Goal: Information Seeking & Learning: Find specific page/section

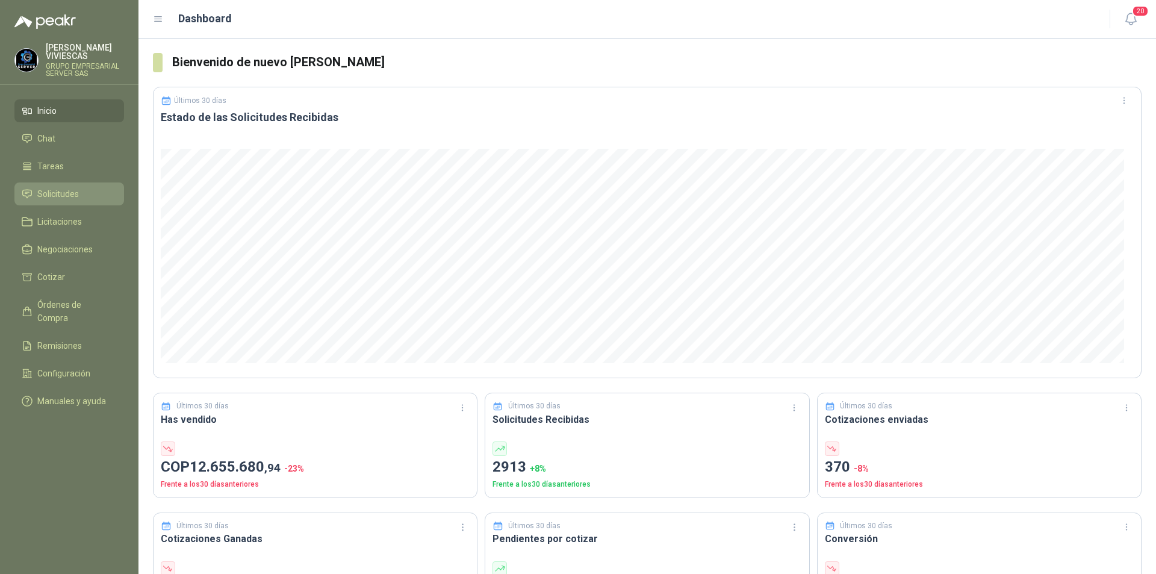
click at [50, 199] on span "Solicitudes" at bounding box center [58, 193] width 42 height 13
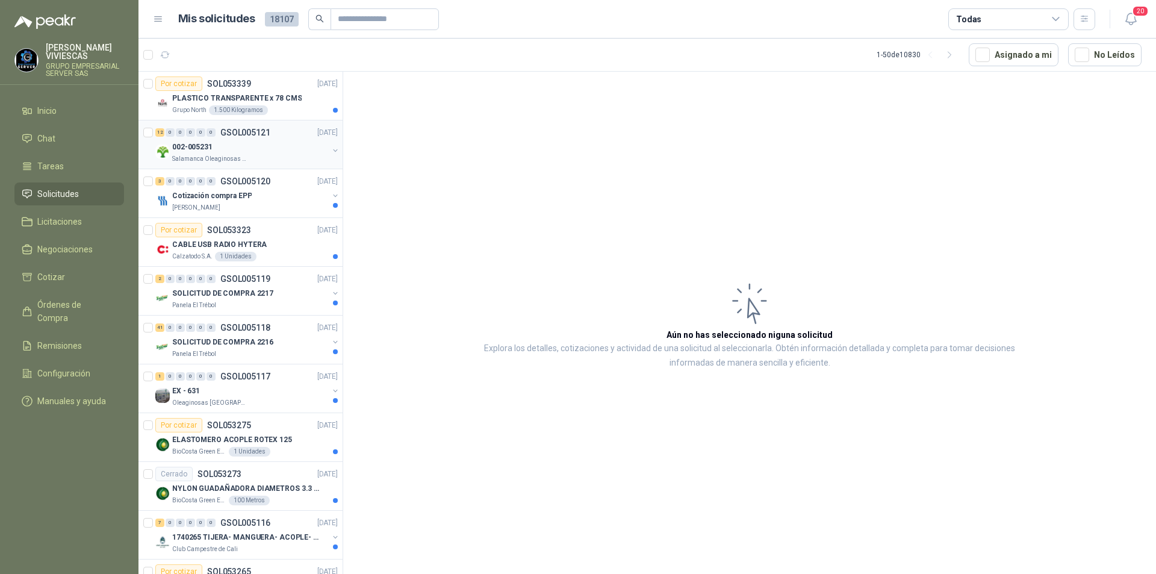
click at [192, 139] on div "12 0 0 0 0 0 GSOL005121 [DATE]" at bounding box center [247, 132] width 185 height 14
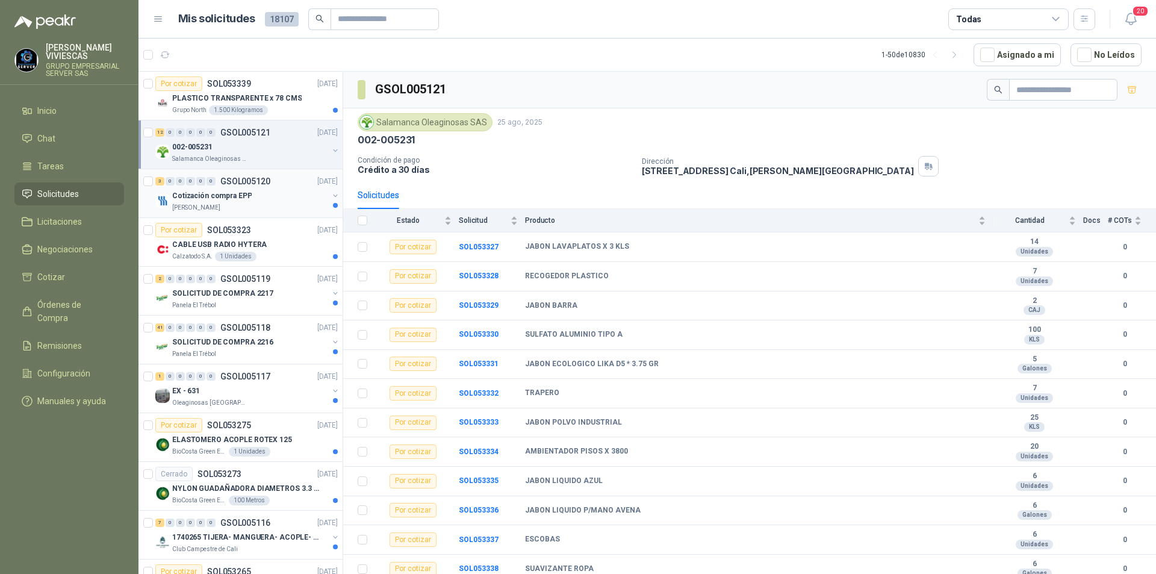
click at [224, 197] on p "Cotización compra EPP" at bounding box center [211, 195] width 79 height 11
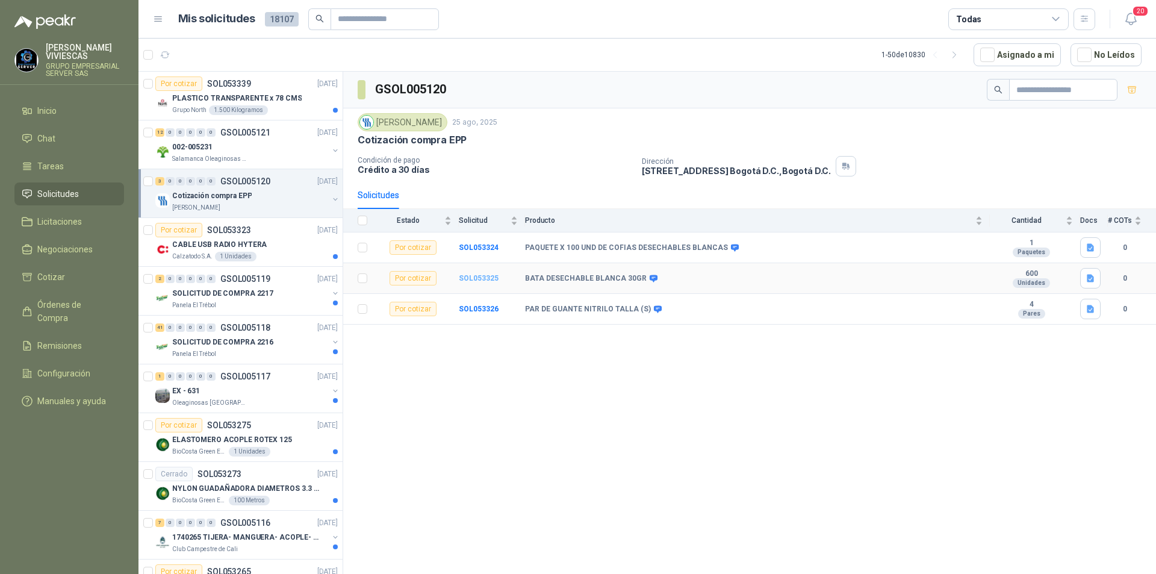
click at [472, 279] on b "SOL053325" at bounding box center [479, 278] width 40 height 8
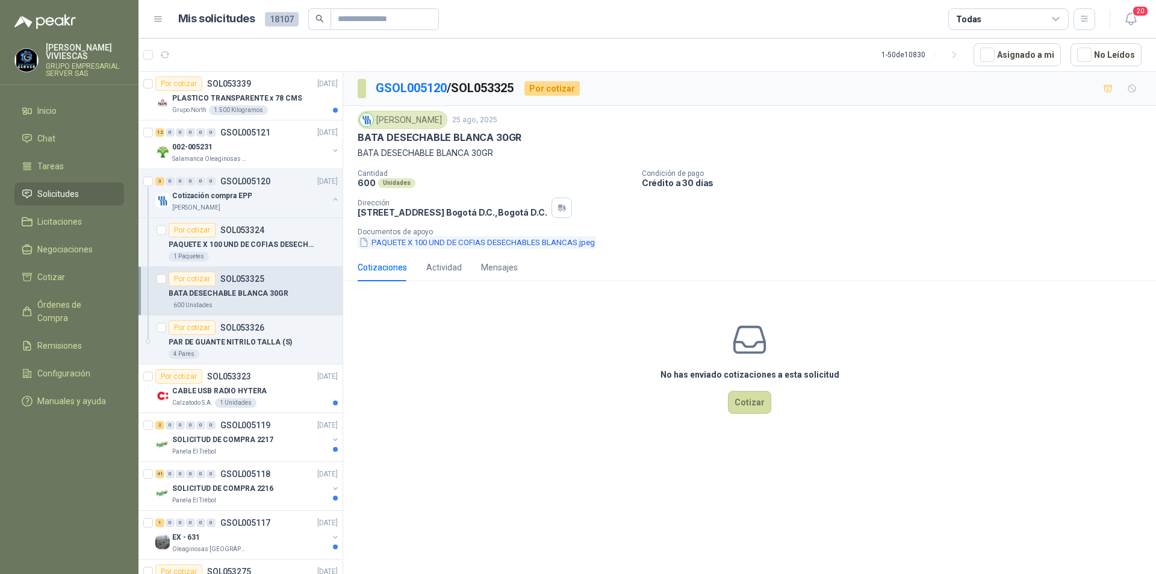
click at [454, 245] on button "PAQUETE X 100 UND DE COFIAS DESECHABLES BLANCAS.jpeg" at bounding box center [477, 242] width 238 height 13
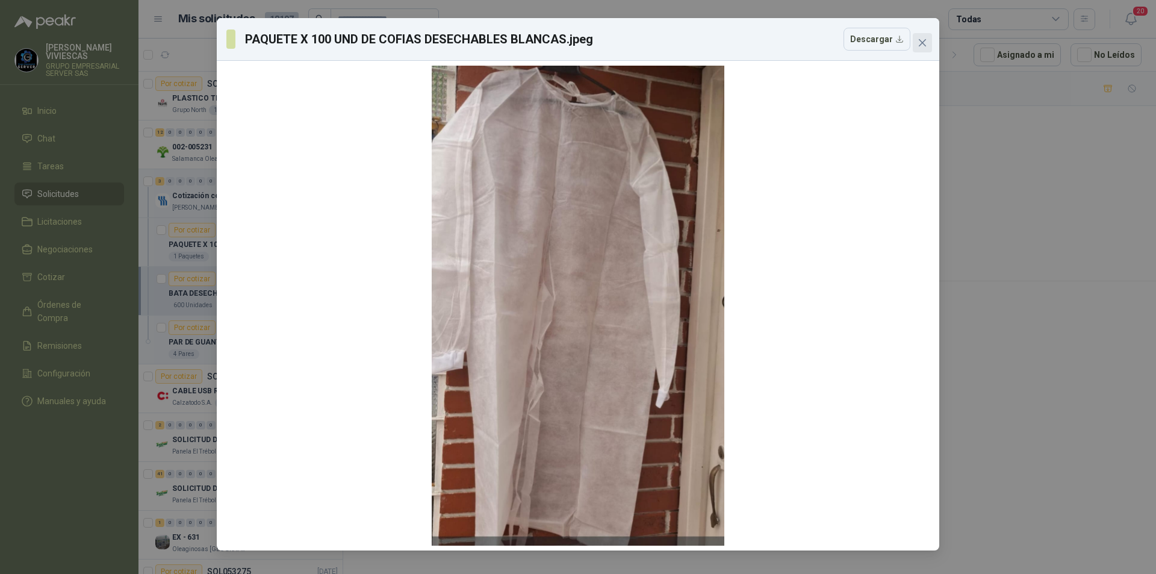
click at [917, 39] on icon "close" at bounding box center [922, 43] width 10 height 10
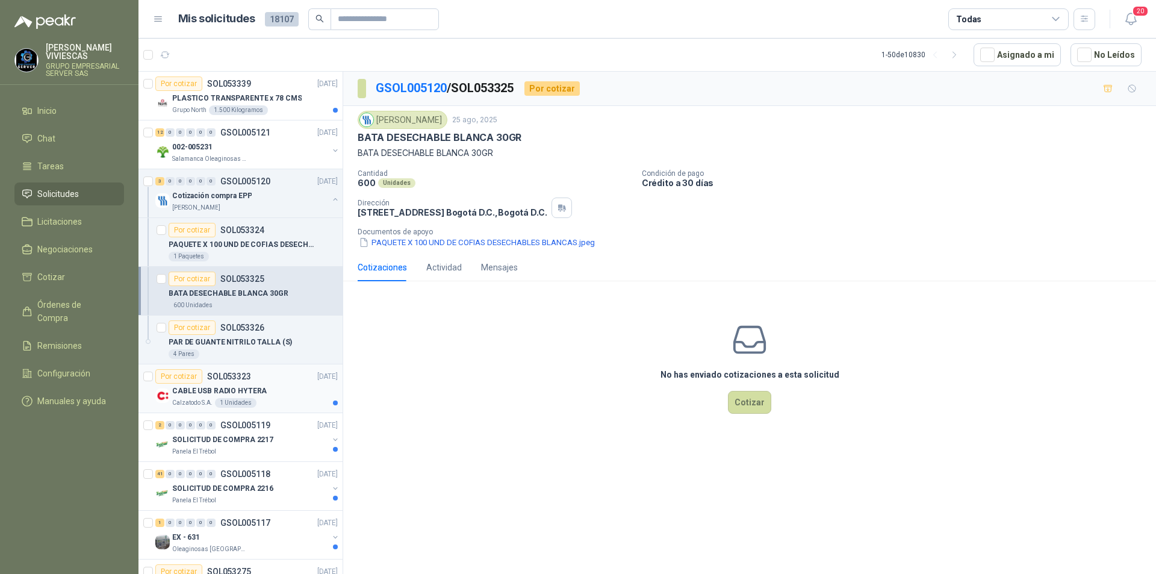
click at [197, 391] on p "CABLE USB RADIO HYTERA" at bounding box center [219, 390] width 95 height 11
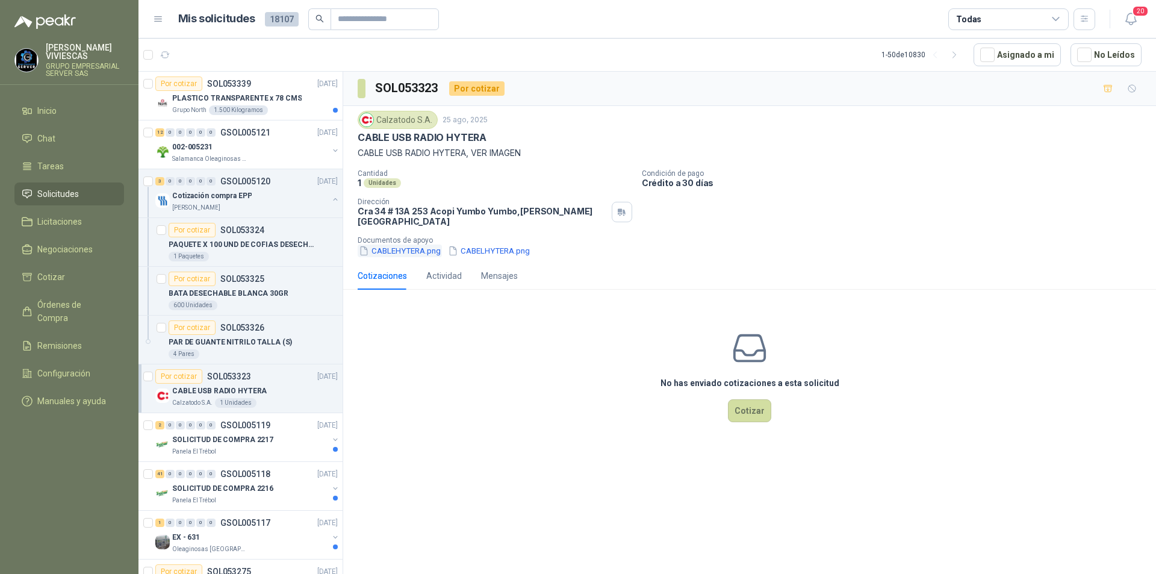
click at [408, 244] on button "CABLEHYTERA.png" at bounding box center [400, 250] width 84 height 13
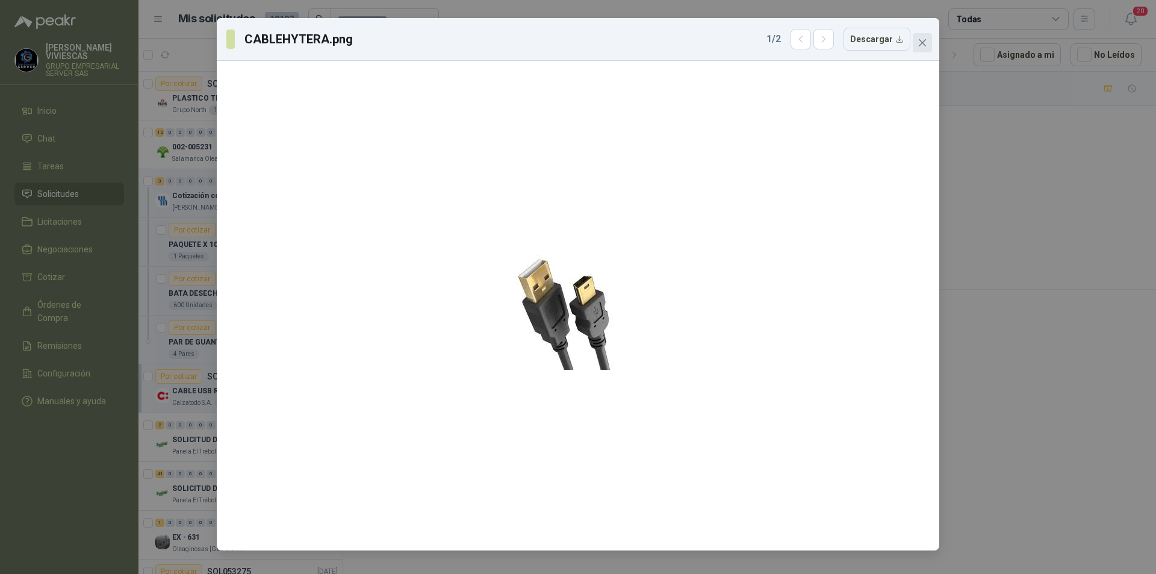
click at [929, 42] on span "Close" at bounding box center [922, 43] width 19 height 10
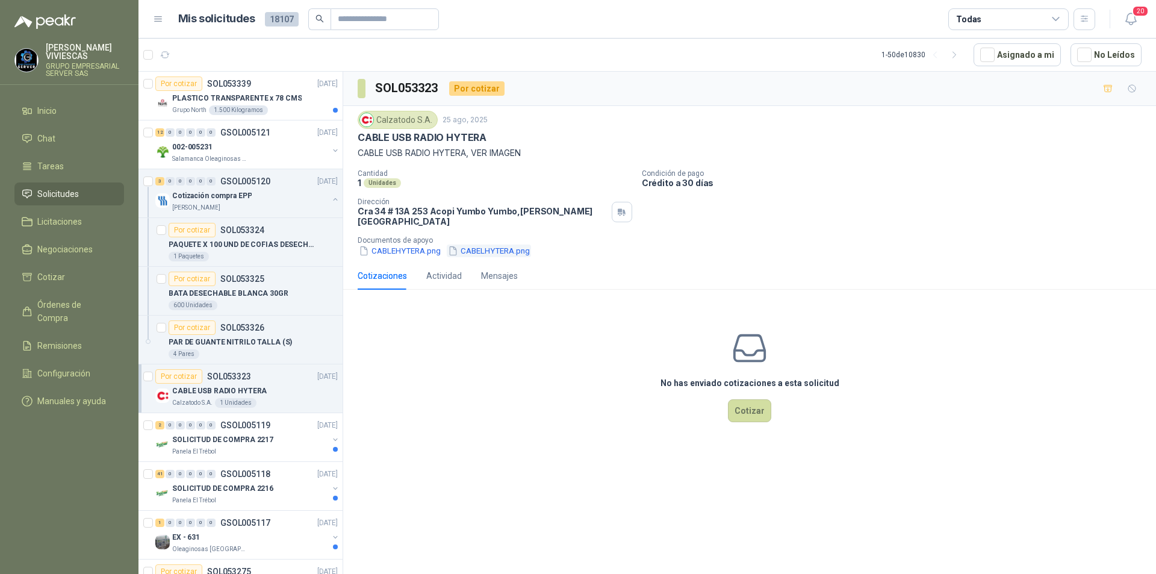
click at [503, 244] on button "CABELHYTERA.png" at bounding box center [489, 250] width 84 height 13
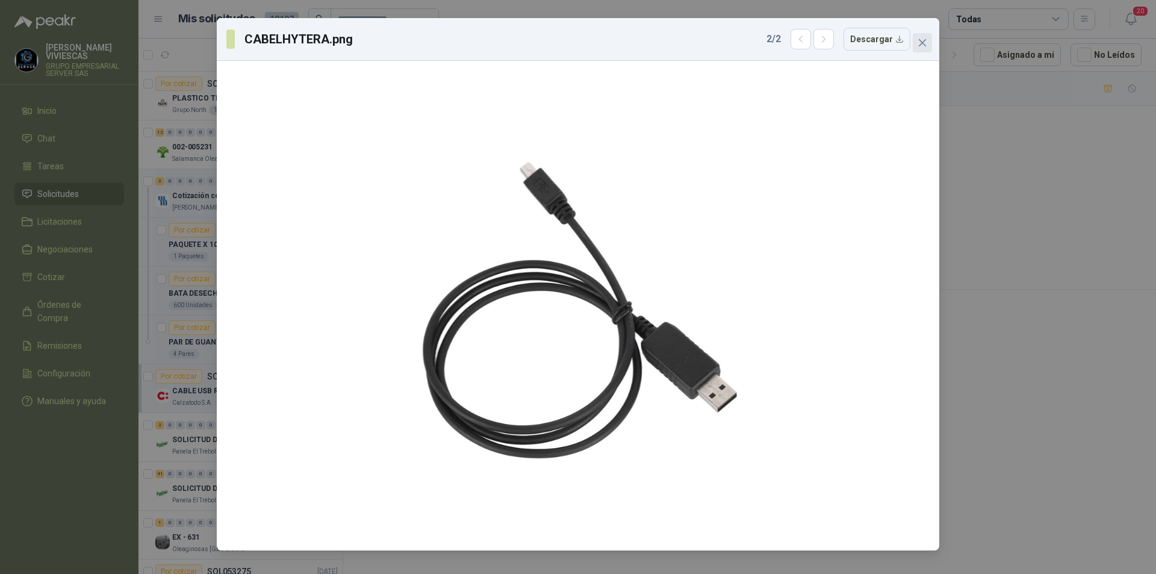
click at [929, 46] on span "Close" at bounding box center [922, 43] width 19 height 10
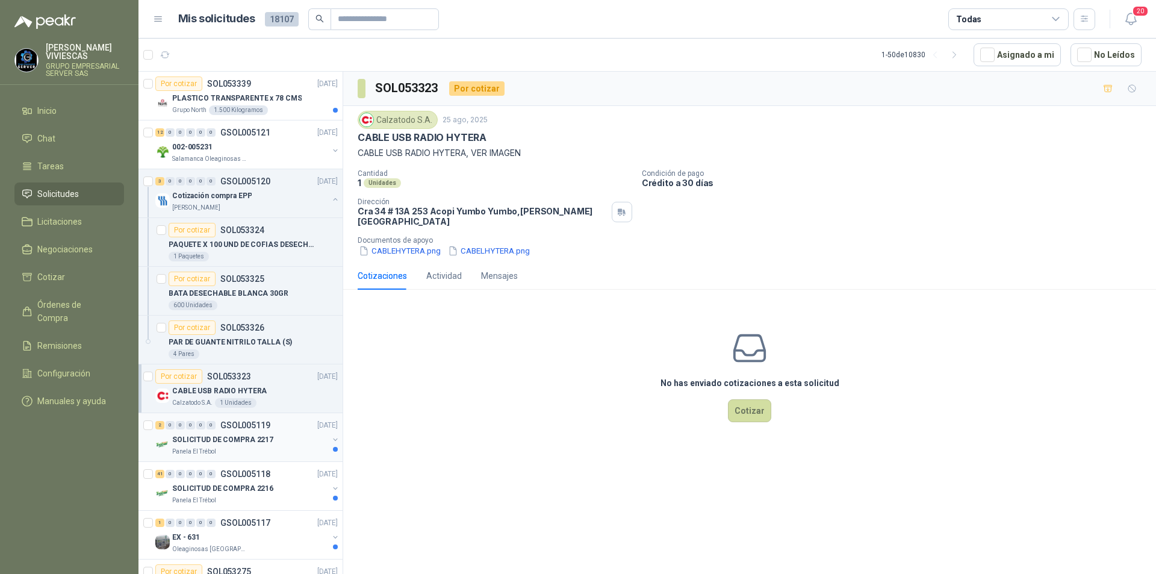
click at [213, 449] on p "Panela El Trébol" at bounding box center [194, 452] width 44 height 10
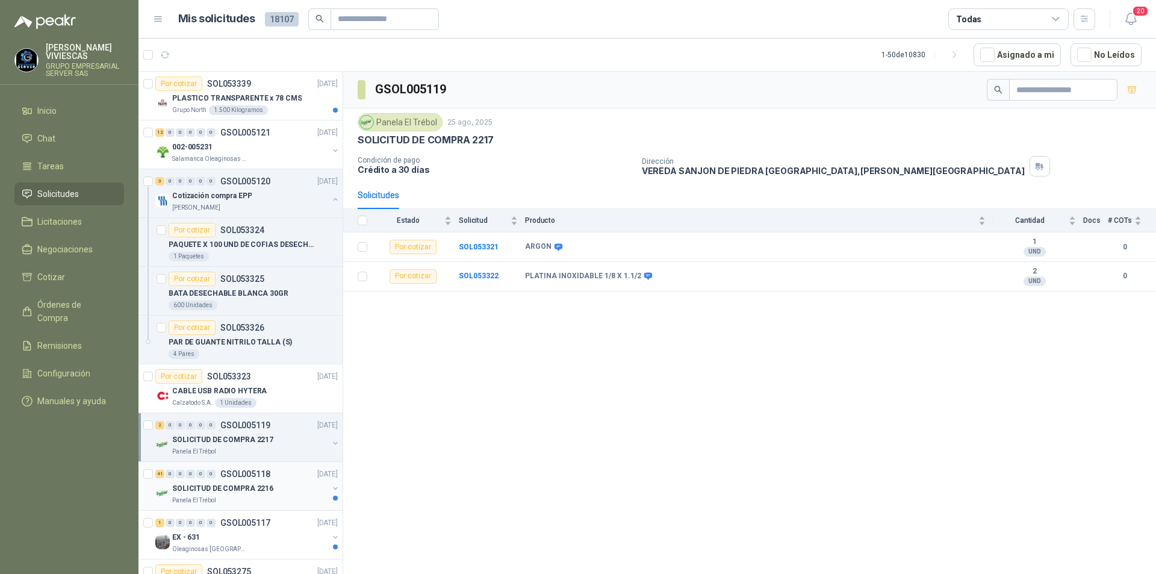
click at [216, 501] on div "Panela El Trébol" at bounding box center [250, 500] width 156 height 10
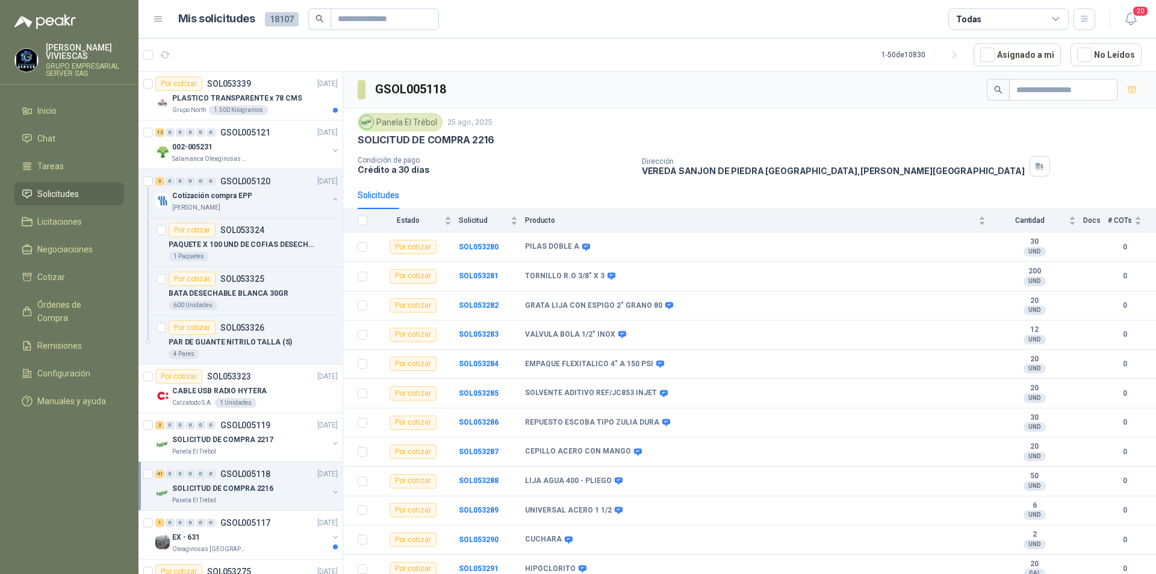
scroll to position [120, 0]
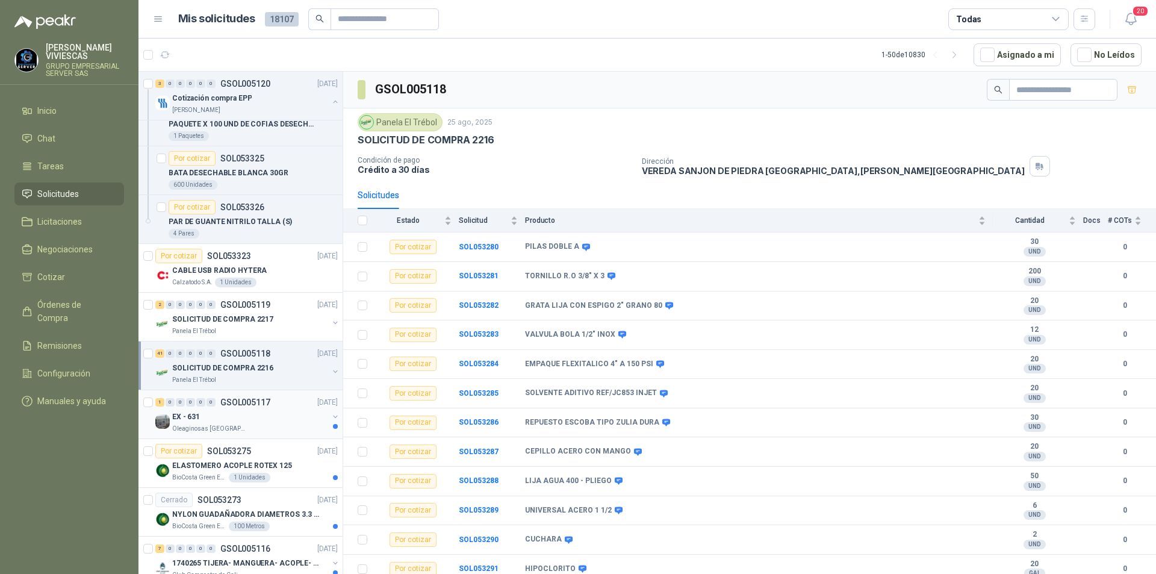
click at [198, 426] on p "Oleaginosas [GEOGRAPHIC_DATA][PERSON_NAME]" at bounding box center [210, 429] width 76 height 10
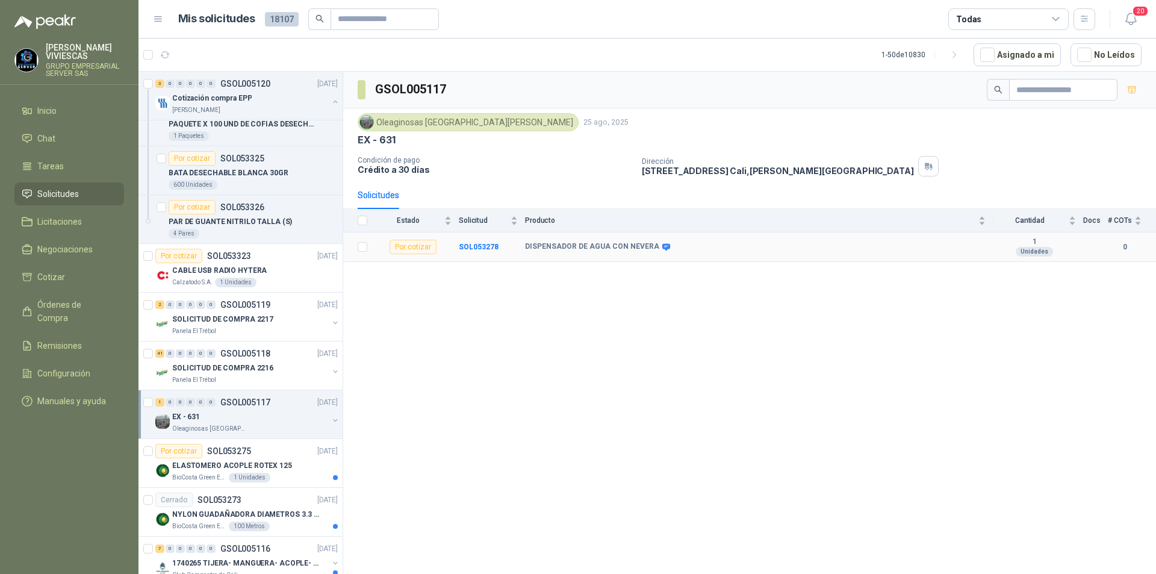
click at [474, 234] on td "SOL053278" at bounding box center [492, 246] width 66 height 29
click at [470, 243] on b "SOL053278" at bounding box center [479, 247] width 40 height 8
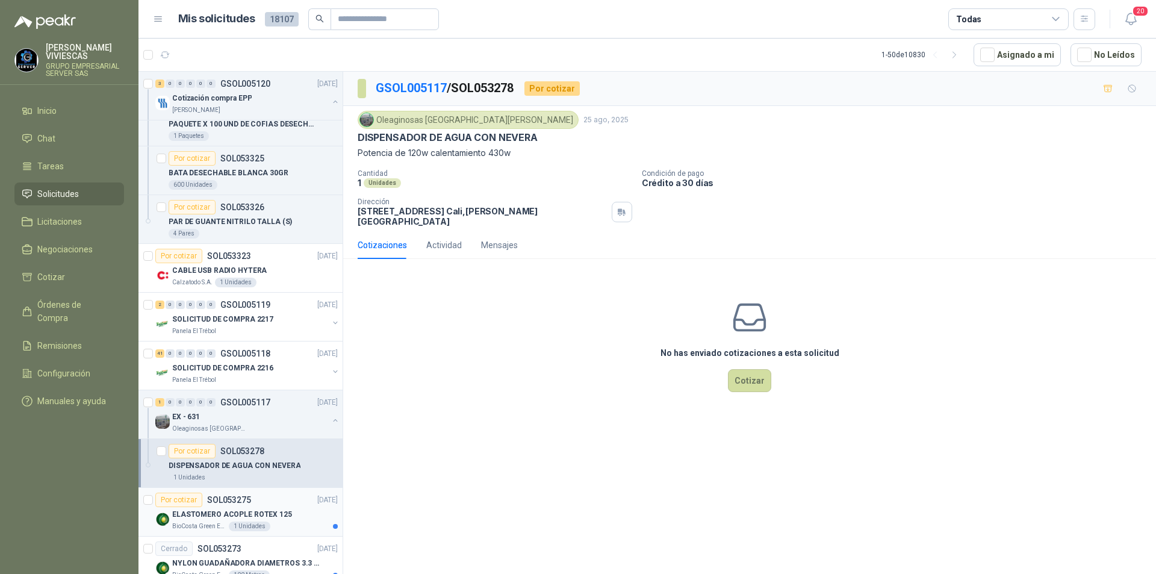
click at [217, 509] on p "ELASTOMERO ACOPLE ROTEX 125" at bounding box center [232, 514] width 120 height 11
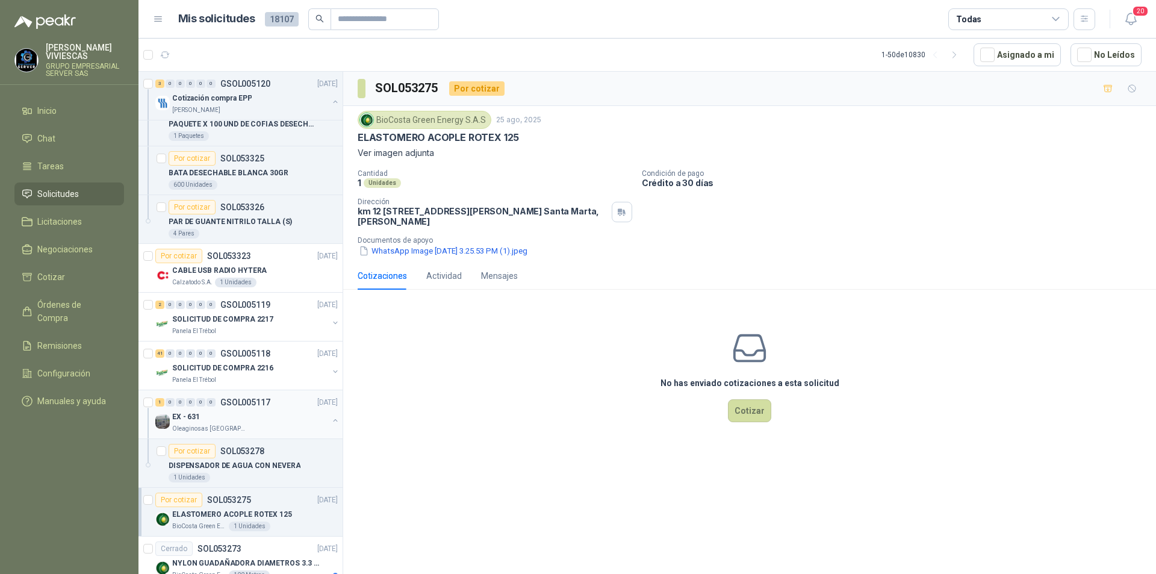
click at [212, 414] on div "EX - 631" at bounding box center [250, 416] width 156 height 14
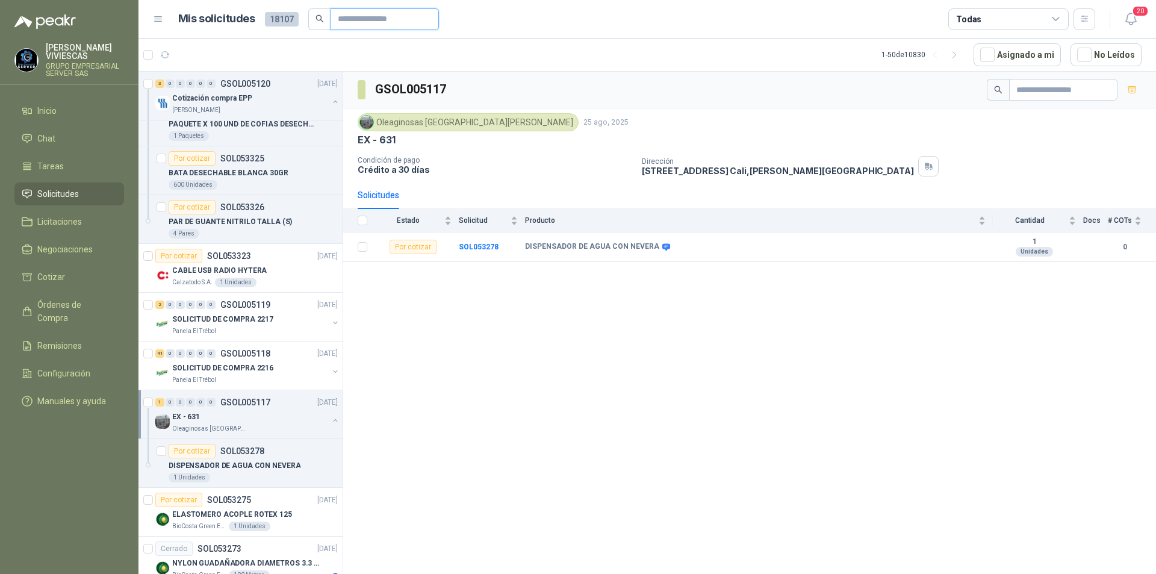
click at [346, 18] on input "text" at bounding box center [380, 19] width 84 height 20
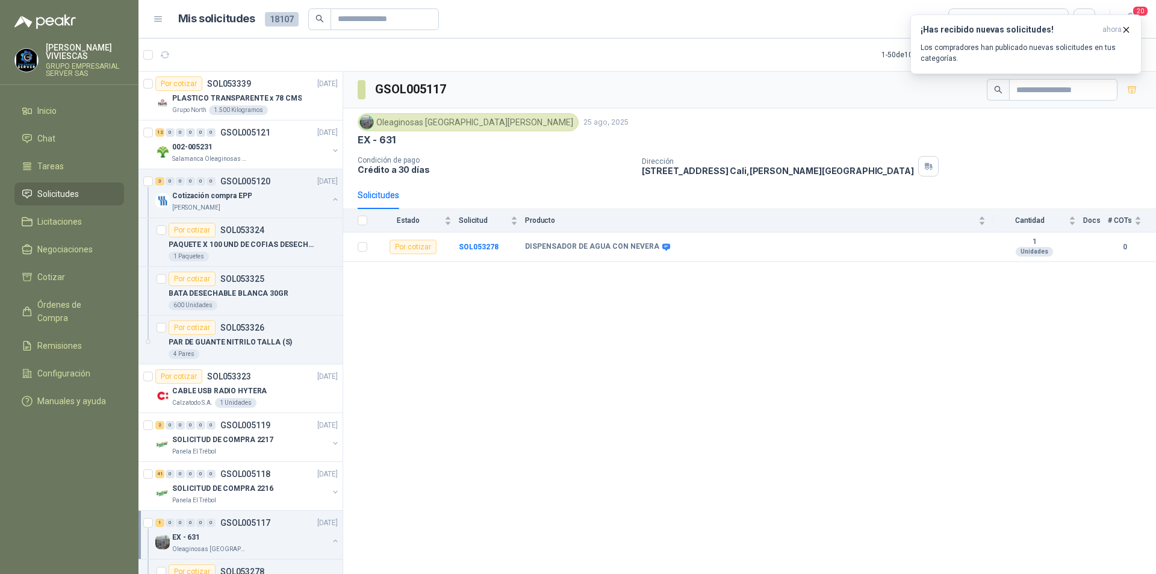
click at [362, 7] on header "Mis solicitudes 18107 Todas 20" at bounding box center [646, 19] width 1017 height 39
click at [353, 23] on input "text" at bounding box center [380, 19] width 84 height 20
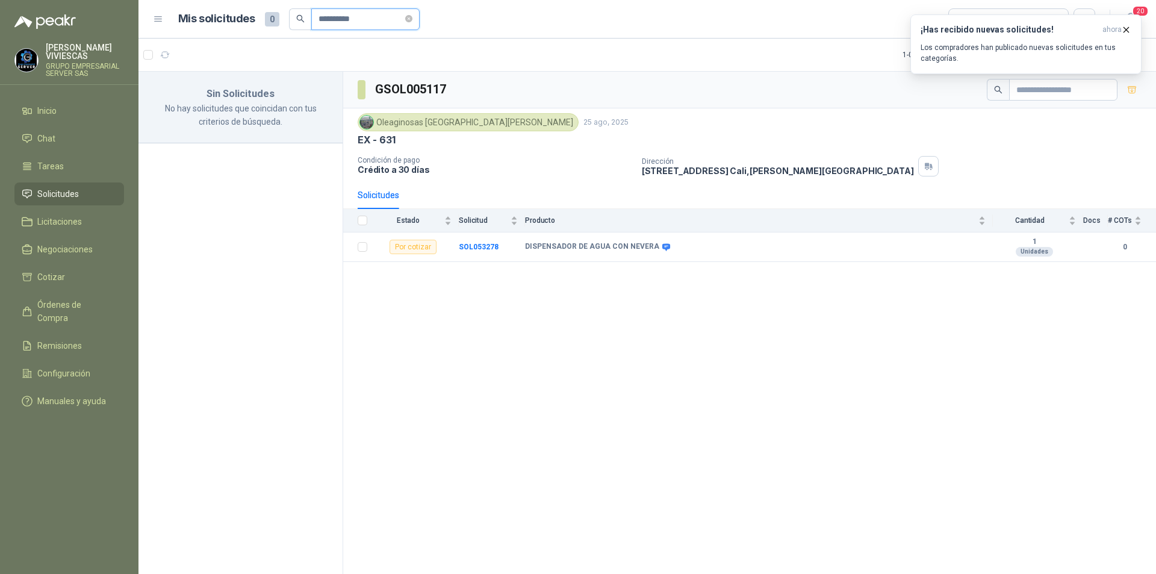
click at [345, 21] on input "**********" at bounding box center [360, 19] width 84 height 20
click at [69, 193] on span "Solicitudes" at bounding box center [58, 193] width 42 height 13
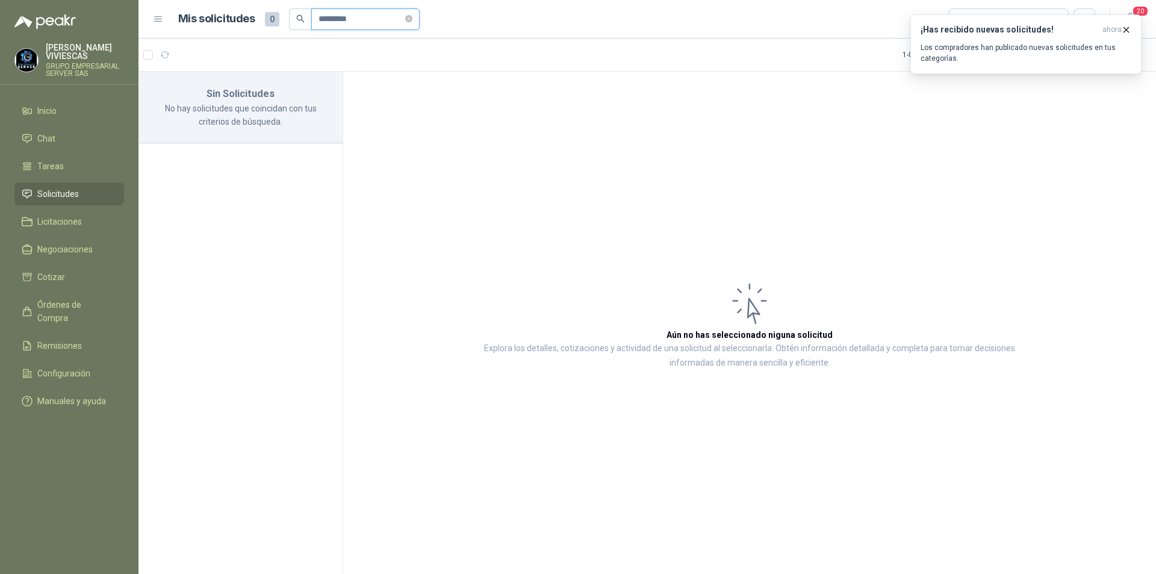
click at [364, 14] on input "*********" at bounding box center [360, 19] width 84 height 20
drag, startPoint x: 364, startPoint y: 14, endPoint x: 338, endPoint y: 19, distance: 26.8
click at [338, 19] on input "*********" at bounding box center [360, 19] width 84 height 20
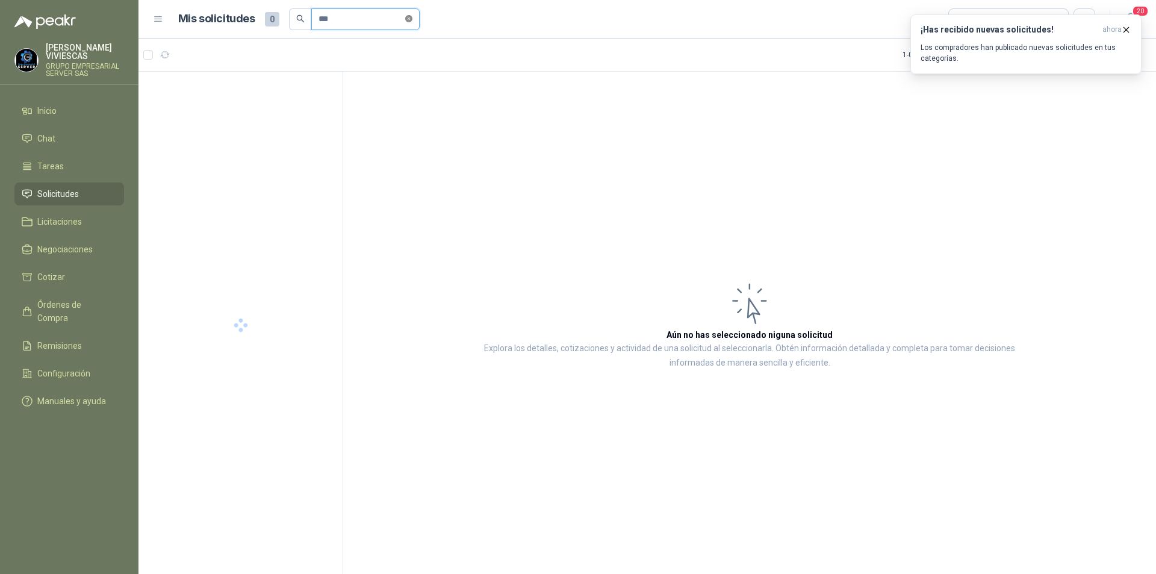
type input "**"
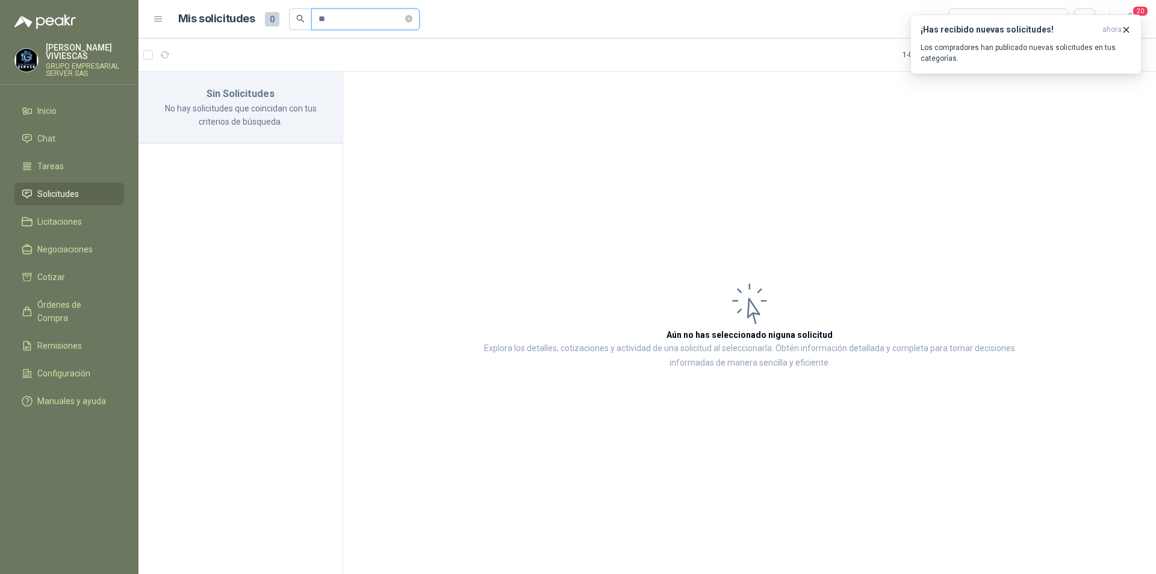
drag, startPoint x: 344, startPoint y: 23, endPoint x: 300, endPoint y: 26, distance: 44.0
click at [282, 25] on div "Mis solicitudes 0 **" at bounding box center [298, 19] width 241 height 22
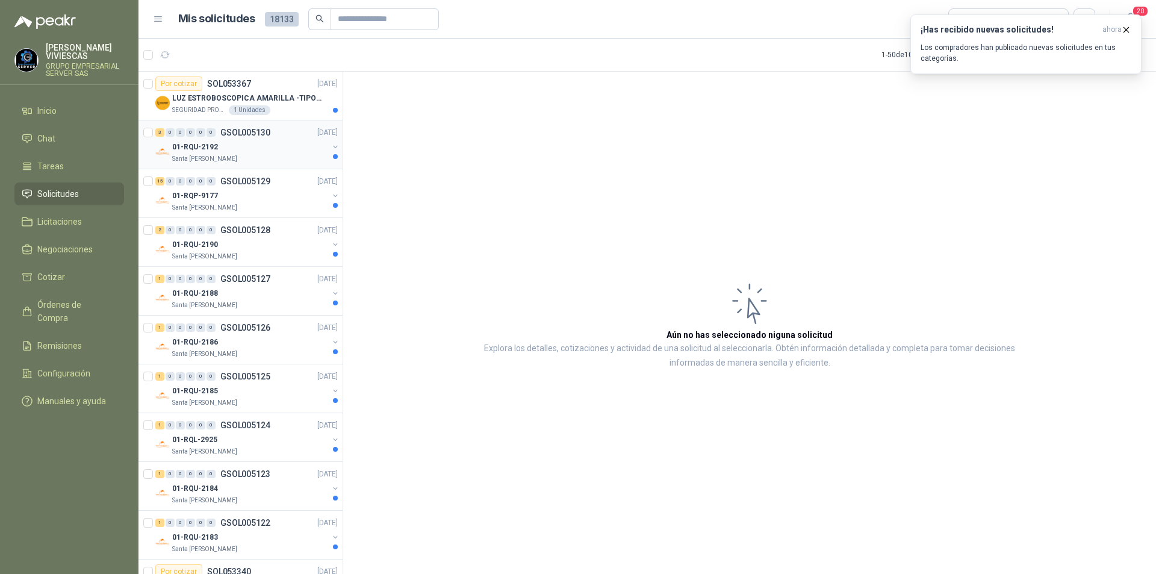
click at [177, 149] on p "01-RQU-2192" at bounding box center [195, 146] width 46 height 11
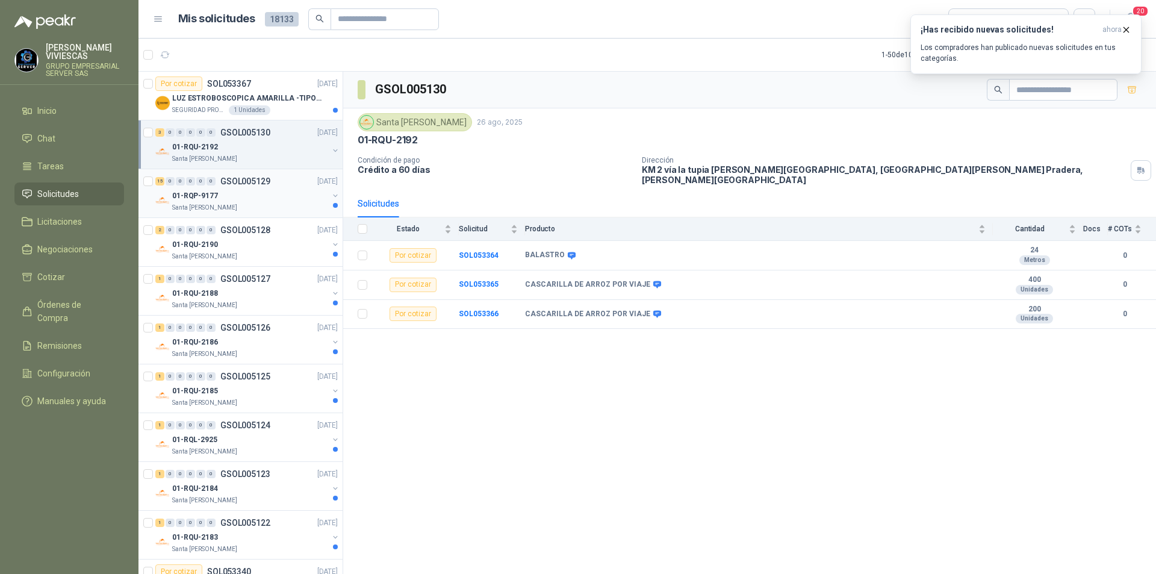
click at [211, 203] on p "Santa [PERSON_NAME]" at bounding box center [204, 208] width 65 height 10
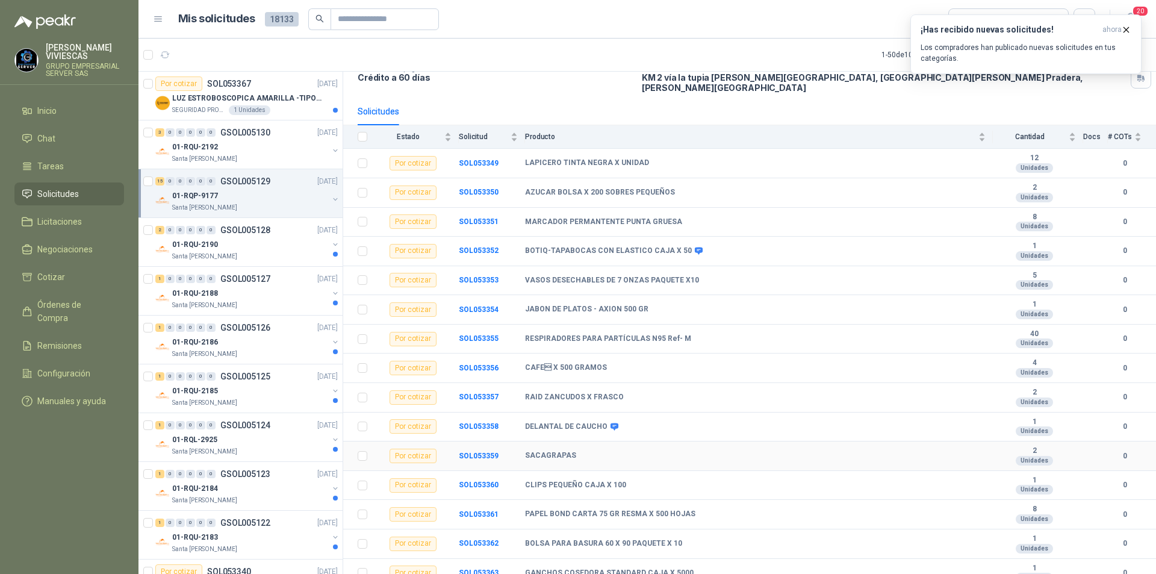
scroll to position [93, 0]
click at [201, 251] on div "01-RQU-2190" at bounding box center [250, 244] width 156 height 14
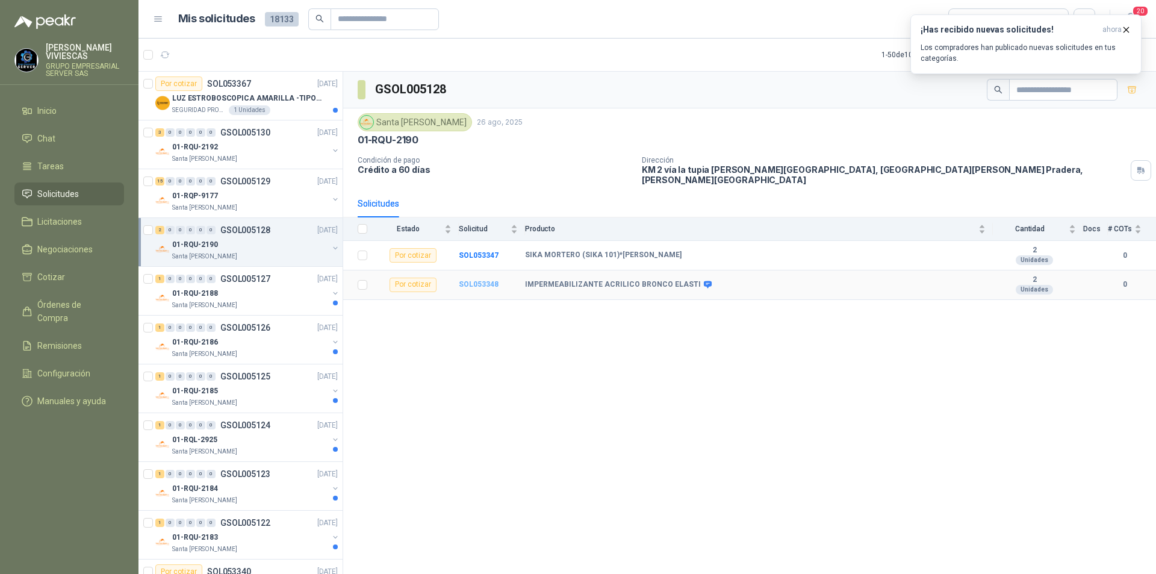
click at [479, 280] on b "SOL053348" at bounding box center [479, 284] width 40 height 8
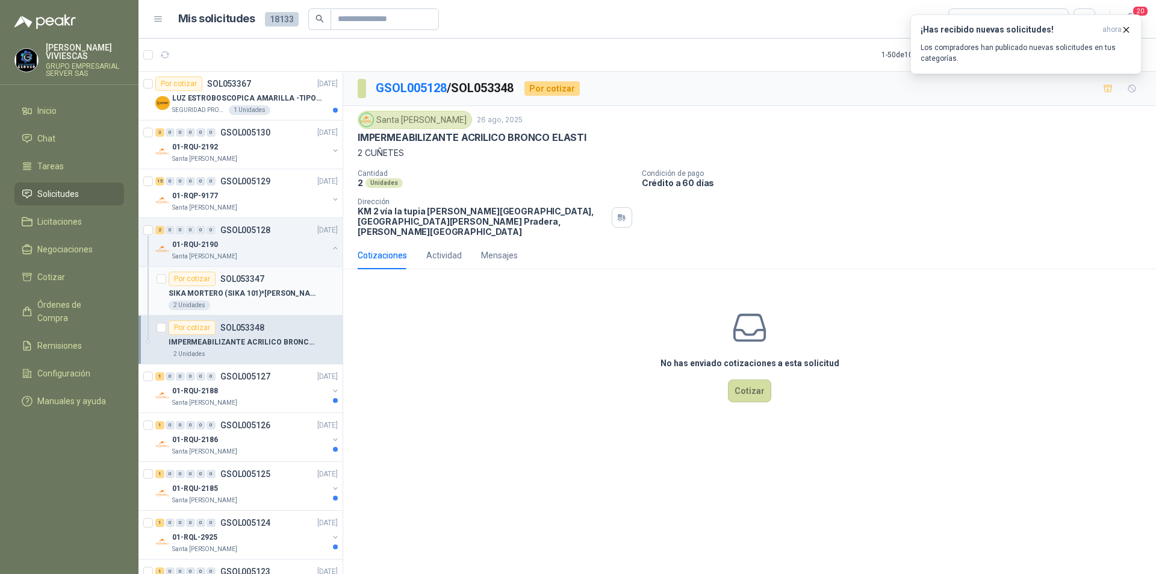
click at [222, 299] on div "SIKA MORTERO (SIKA 101)*[PERSON_NAME]" at bounding box center [253, 293] width 169 height 14
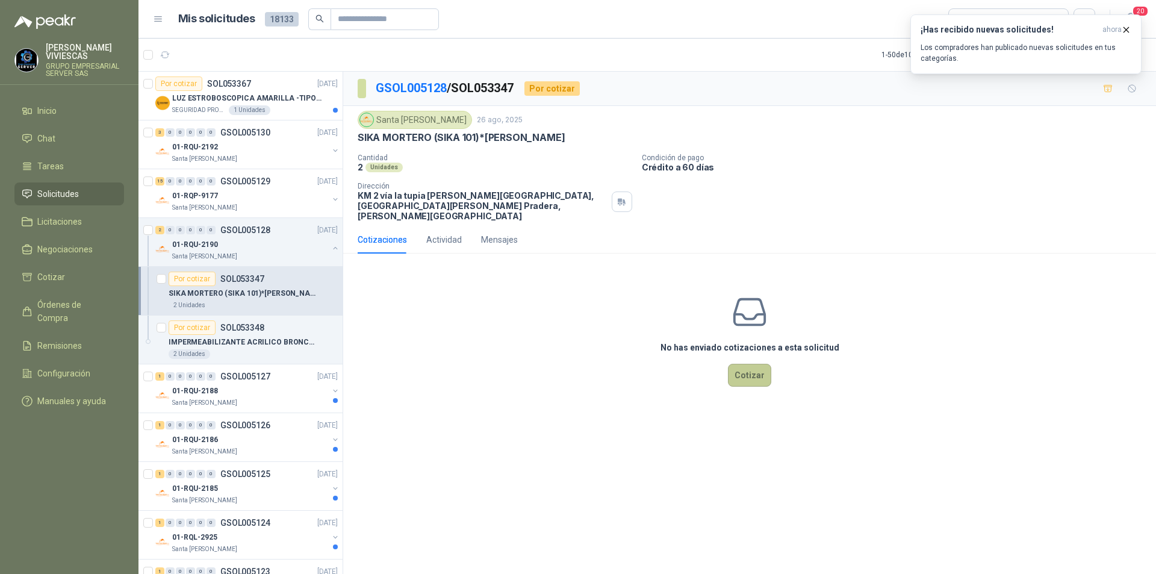
click at [731, 371] on button "Cotizar" at bounding box center [749, 375] width 43 height 23
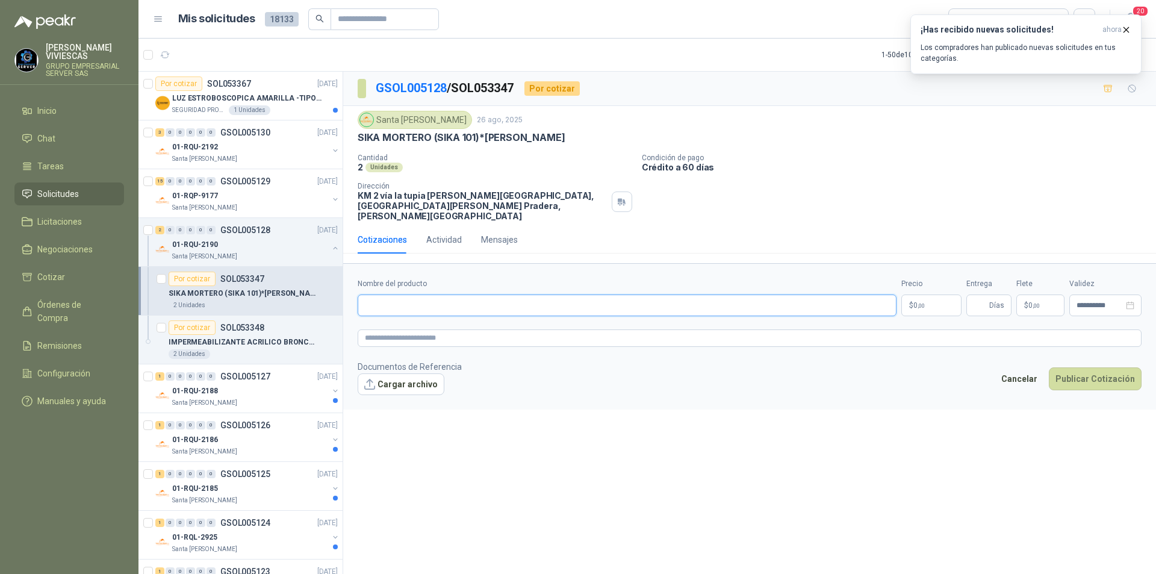
click at [394, 294] on input "Nombre del producto" at bounding box center [627, 305] width 539 height 22
drag, startPoint x: 398, startPoint y: 294, endPoint x: 584, endPoint y: 269, distance: 187.7
click at [402, 294] on input "Nombre del producto" at bounding box center [627, 305] width 539 height 22
click at [1123, 29] on icon "button" at bounding box center [1126, 30] width 10 height 10
click at [388, 299] on input "Nombre del producto" at bounding box center [627, 305] width 539 height 22
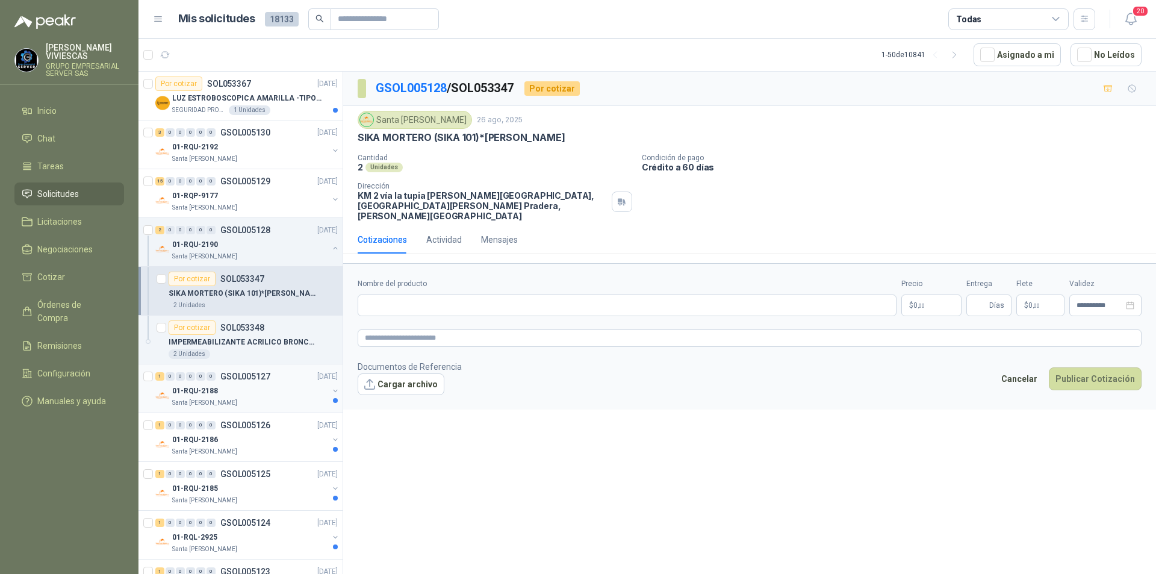
click at [196, 388] on p "01-RQU-2188" at bounding box center [195, 390] width 46 height 11
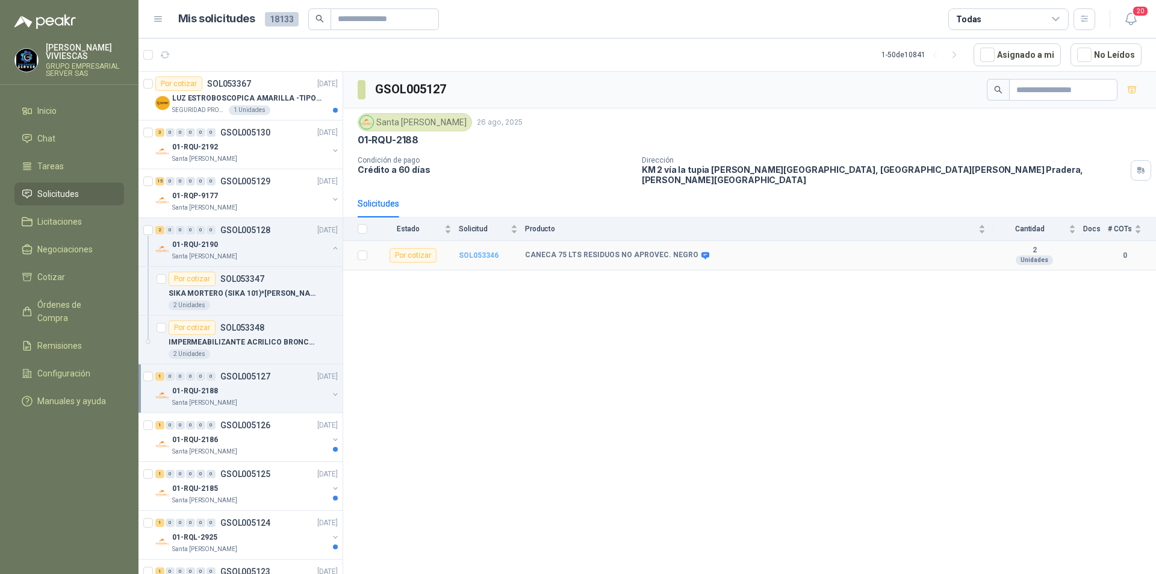
click at [487, 251] on b "SOL053346" at bounding box center [479, 255] width 40 height 8
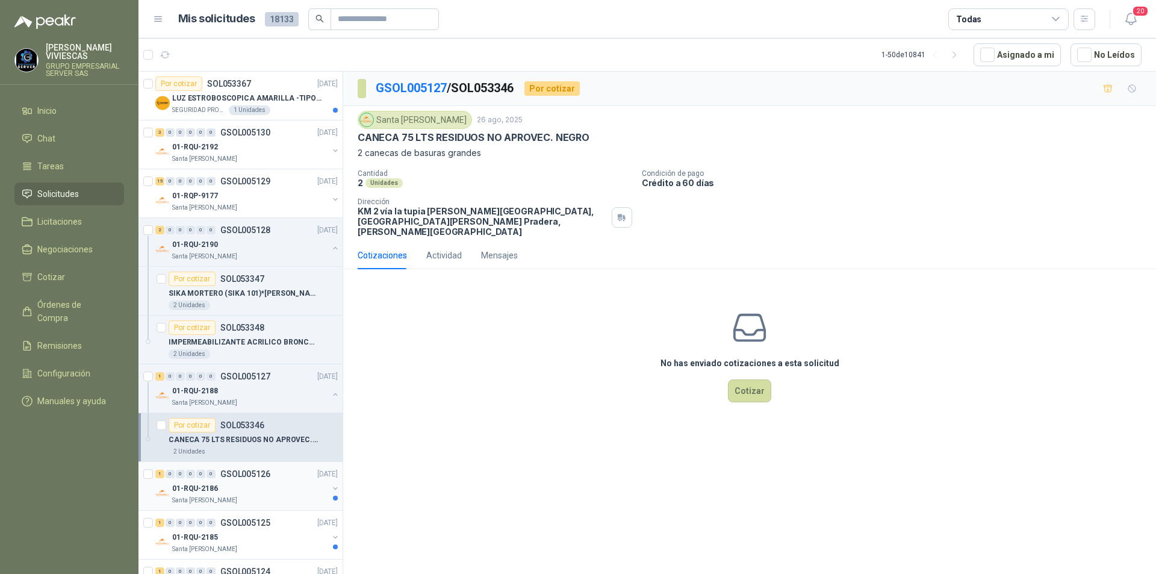
click at [200, 488] on p "01-RQU-2186" at bounding box center [195, 488] width 46 height 11
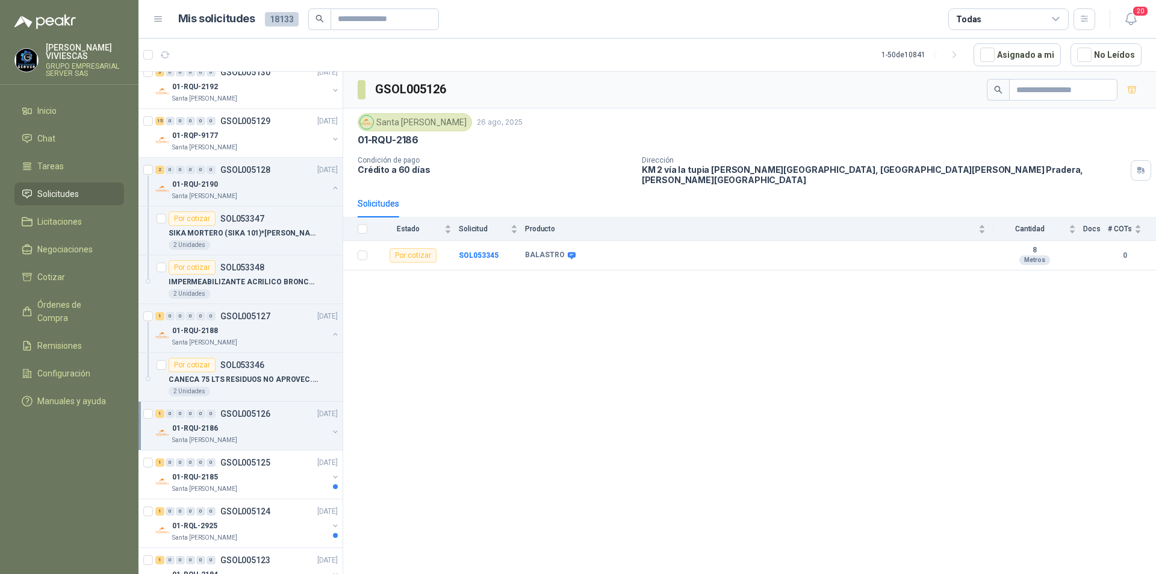
scroll to position [120, 0]
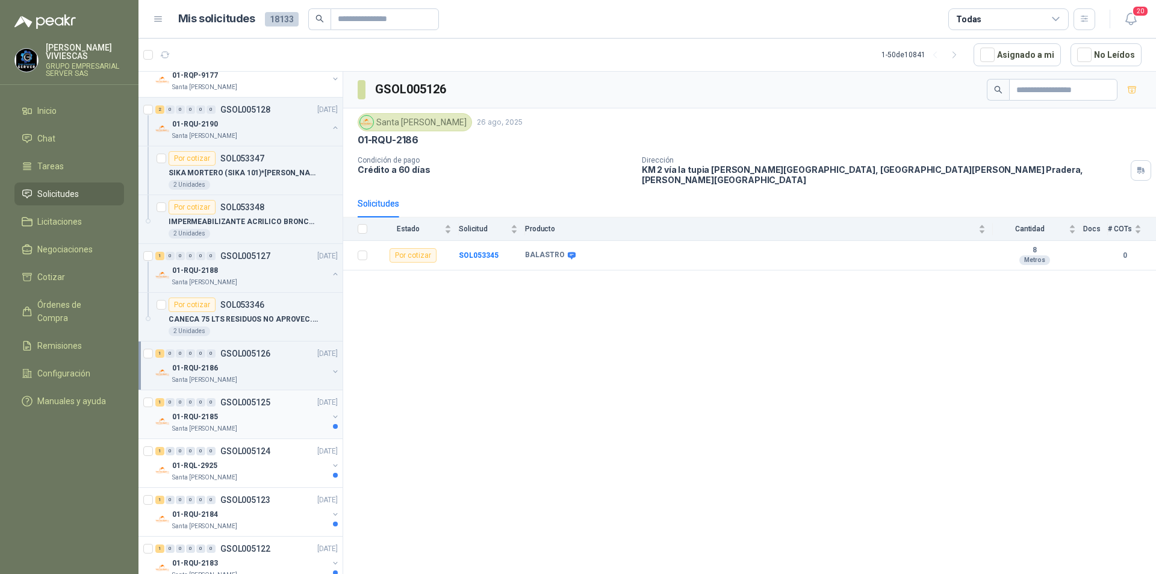
click at [190, 416] on p "01-RQU-2185" at bounding box center [195, 416] width 46 height 11
click at [206, 478] on p "Santa [PERSON_NAME]" at bounding box center [204, 478] width 65 height 10
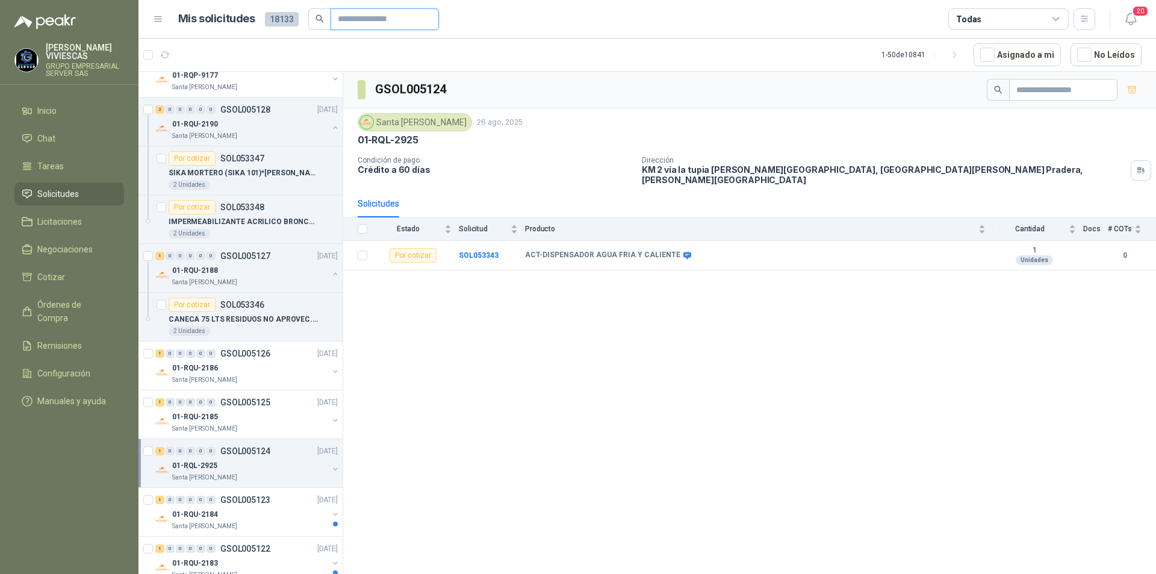
click at [347, 17] on input "text" at bounding box center [380, 19] width 84 height 20
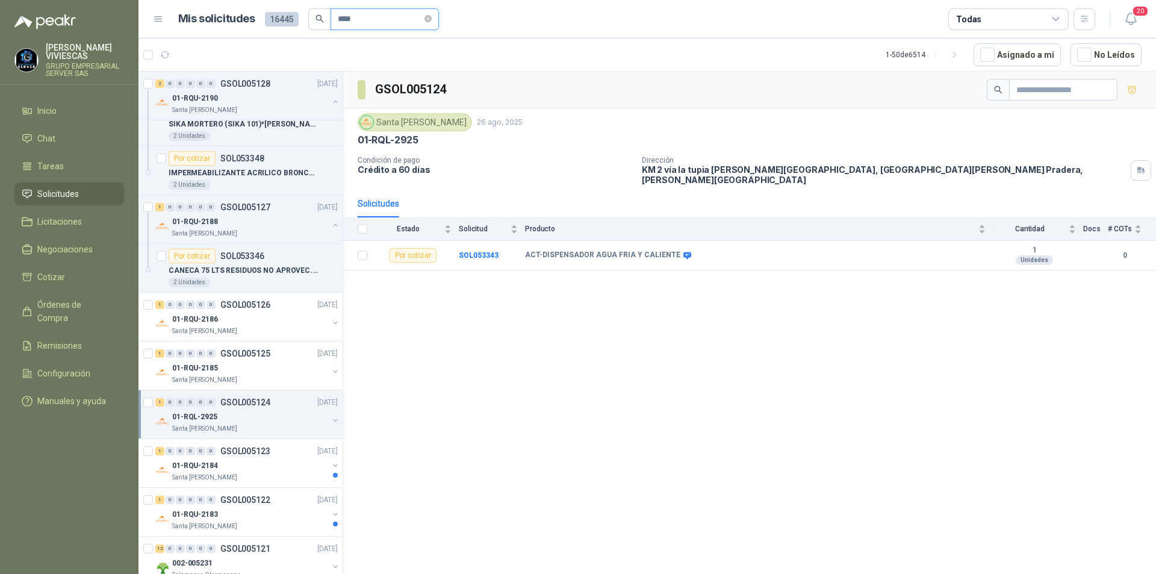
scroll to position [72, 0]
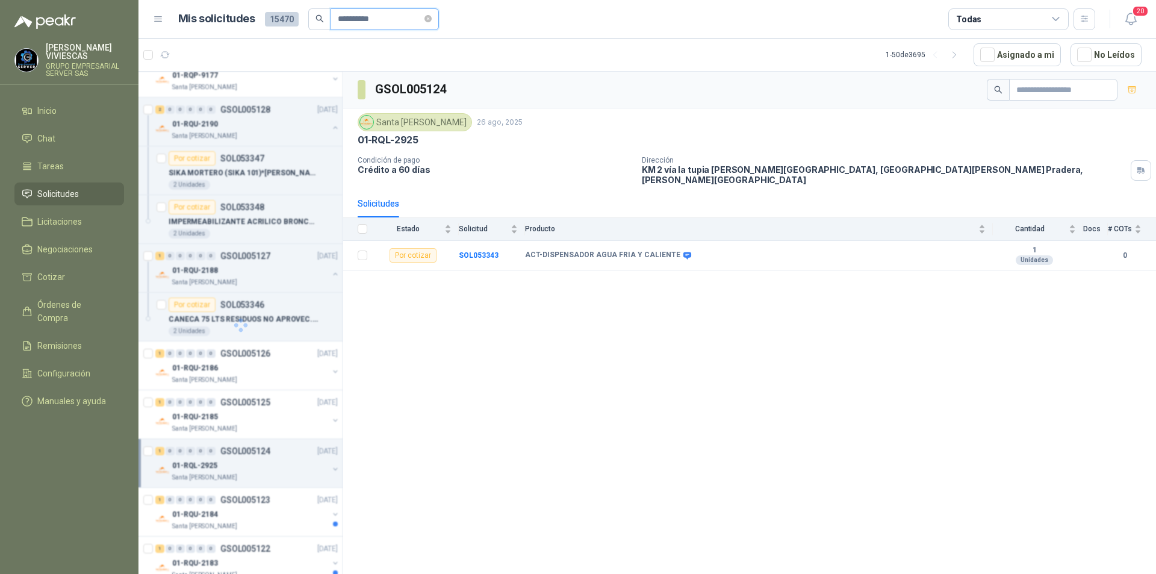
type input "**********"
click at [318, 14] on icon "search" at bounding box center [319, 18] width 8 height 8
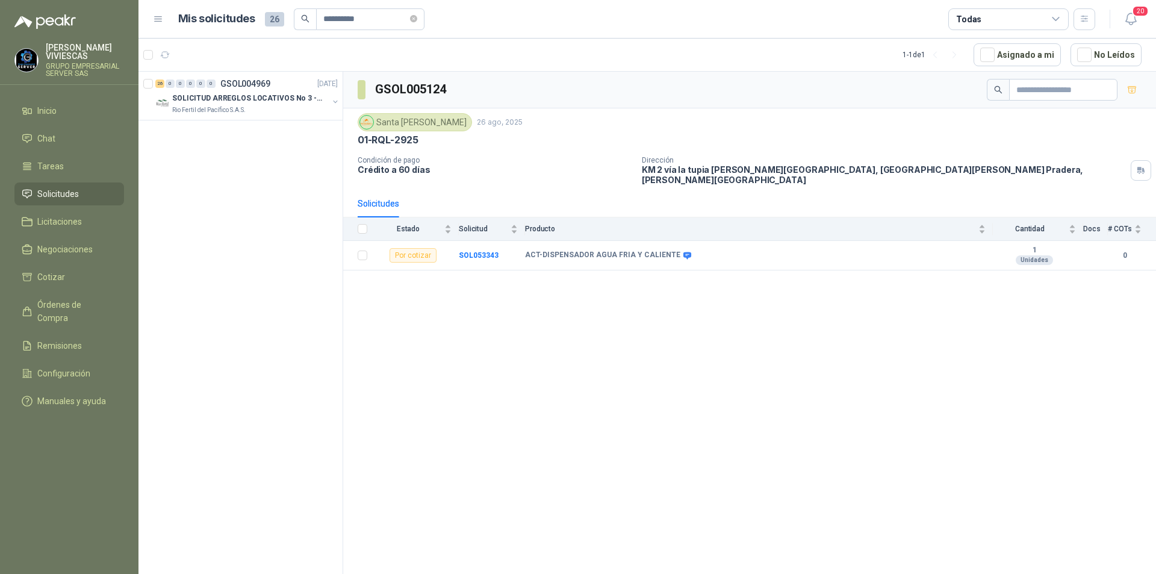
scroll to position [0, 0]
click at [241, 100] on p "SOLICITUD ARREGLOS LOCATIVOS No 3 - PICHINDE" at bounding box center [247, 98] width 150 height 11
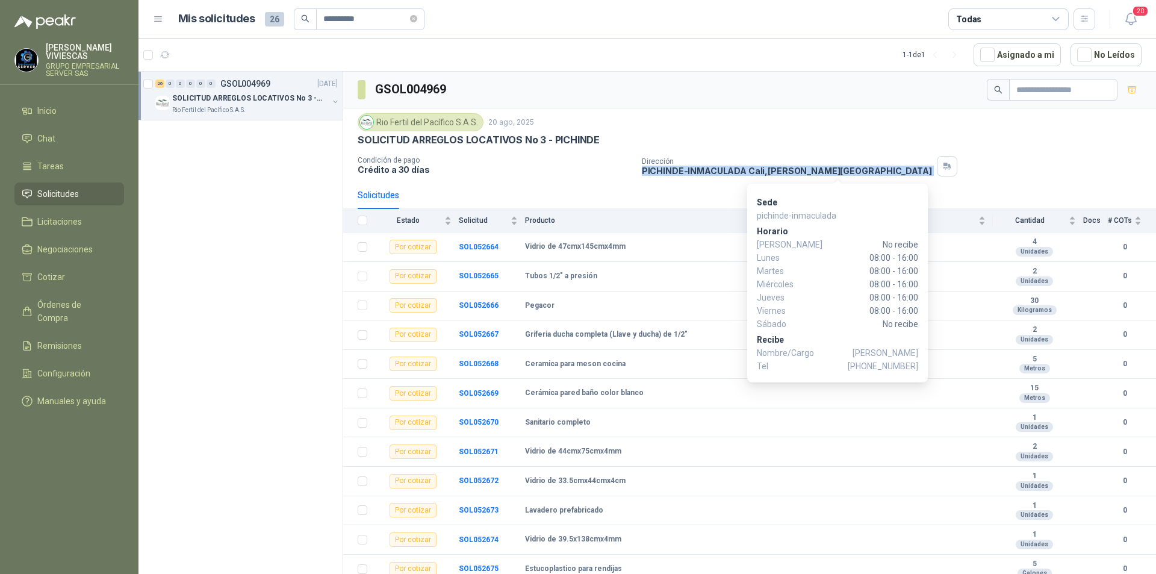
drag, startPoint x: 637, startPoint y: 168, endPoint x: 797, endPoint y: 171, distance: 160.1
click at [822, 172] on div "Condición de pago Crédito a 30 [PERSON_NAME] Dirección PICHINDE-[PERSON_NAME] ,…" at bounding box center [750, 166] width 784 height 20
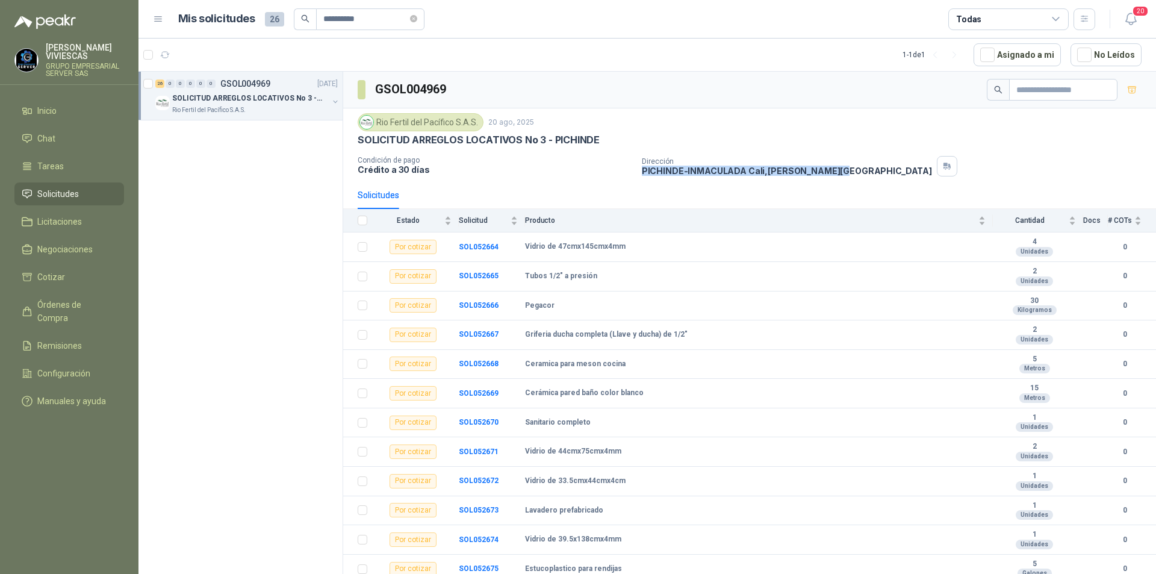
copy p "PICHINDE-[PERSON_NAME] , [PERSON_NAME][GEOGRAPHIC_DATA]"
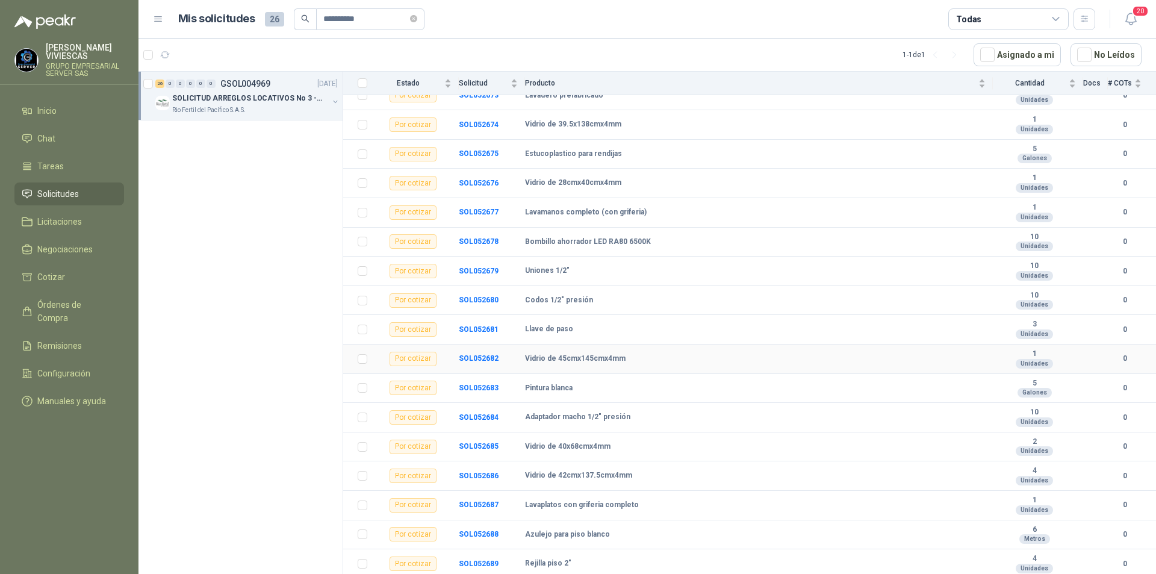
scroll to position [415, 0]
